Goal: Use online tool/utility: Utilize a website feature to perform a specific function

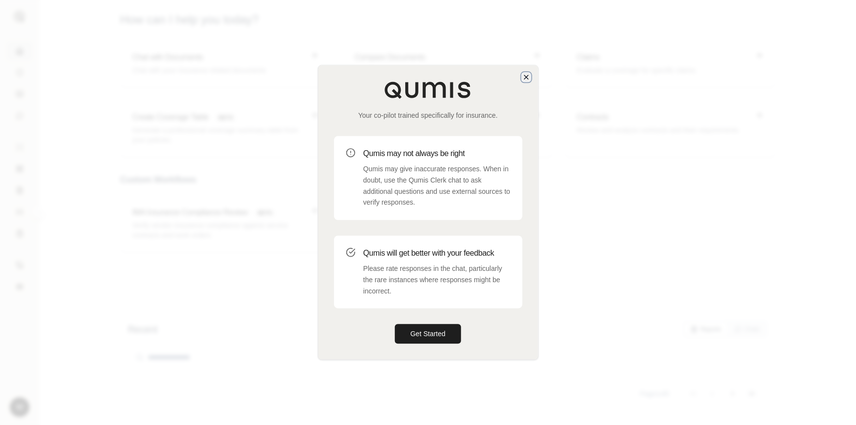
click at [527, 79] on icon "button" at bounding box center [526, 77] width 8 height 8
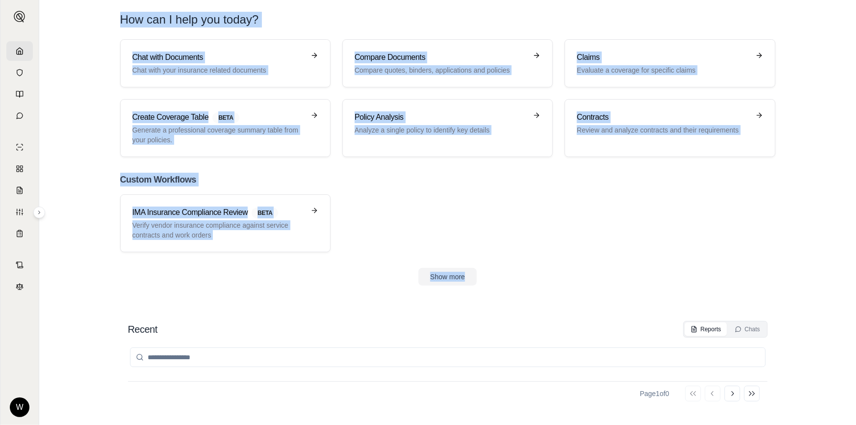
drag, startPoint x: 94, startPoint y: 27, endPoint x: 680, endPoint y: 255, distance: 628.7
click at [680, 255] on main "How can I help you [DATE]? Chat with Documents Chat with your insurance related…" at bounding box center [447, 212] width 816 height 425
click at [680, 255] on div "Chat with Documents Chat with your insurance related documents Compare Document…" at bounding box center [447, 162] width 686 height 246
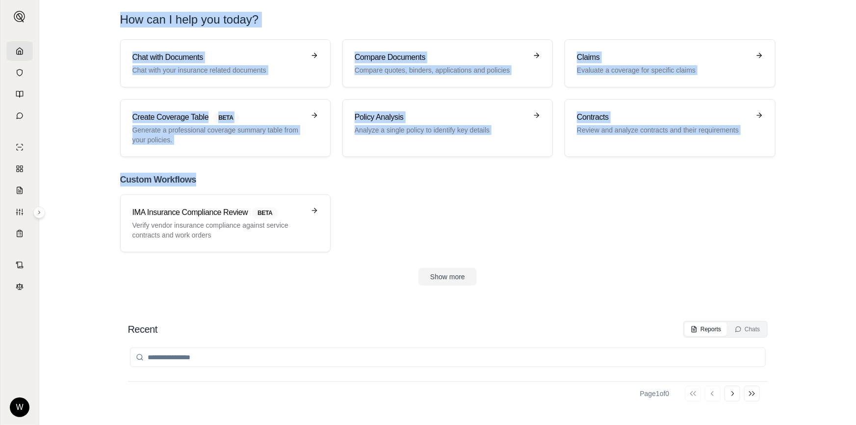
drag, startPoint x: 121, startPoint y: 20, endPoint x: 735, endPoint y: 176, distance: 634.3
click at [735, 176] on main "How can I help you [DATE]? Chat with Documents Chat with your insurance related…" at bounding box center [447, 212] width 816 height 425
click at [735, 174] on h2 "Custom Workflows" at bounding box center [447, 180] width 655 height 14
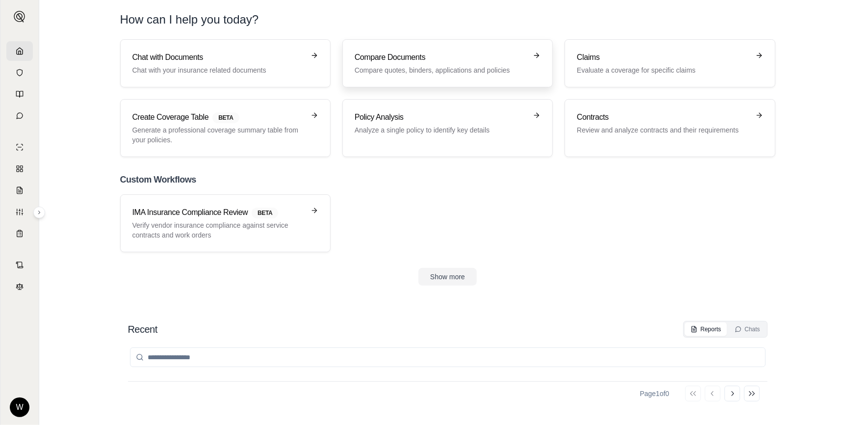
click at [400, 49] on link "Compare Documents Compare quotes, binders, applications and policies" at bounding box center [447, 63] width 210 height 48
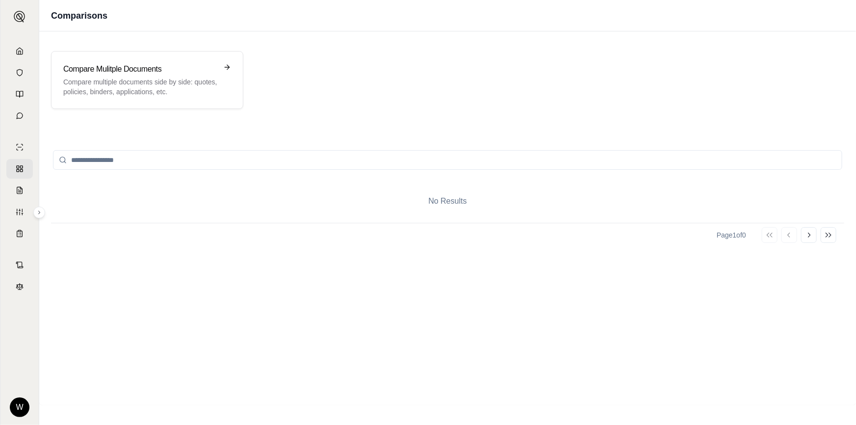
click at [410, 210] on div "No Results" at bounding box center [447, 200] width 793 height 43
click at [128, 72] on h3 "Compare Mulitple Documents" at bounding box center [140, 69] width 154 height 12
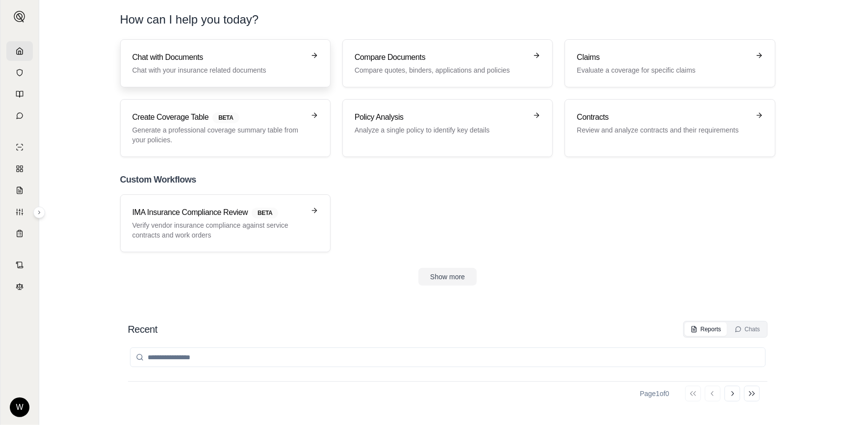
click at [197, 51] on h3 "Chat with Documents" at bounding box center [218, 57] width 172 height 12
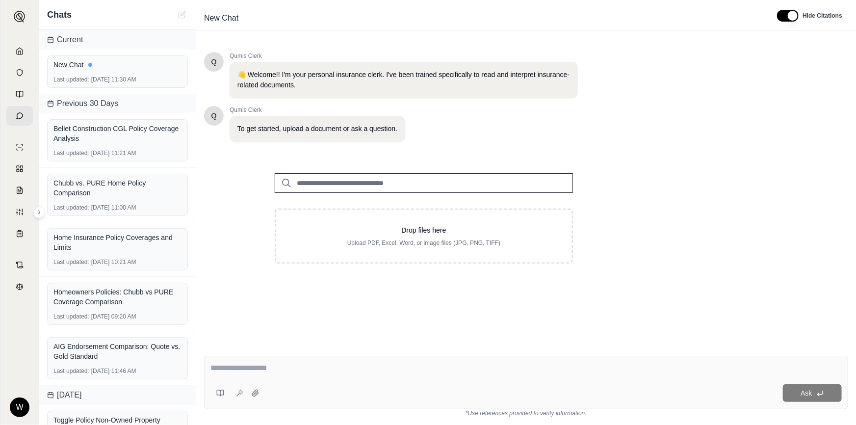
click at [335, 373] on textarea at bounding box center [525, 368] width 631 height 12
